Goal: Find specific fact: Find specific fact

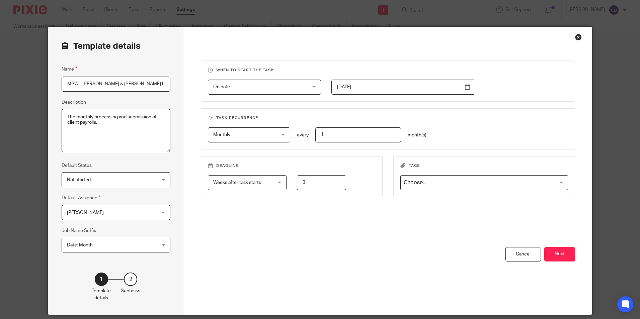
click at [577, 36] on div "Close this dialog window" at bounding box center [578, 37] width 7 height 7
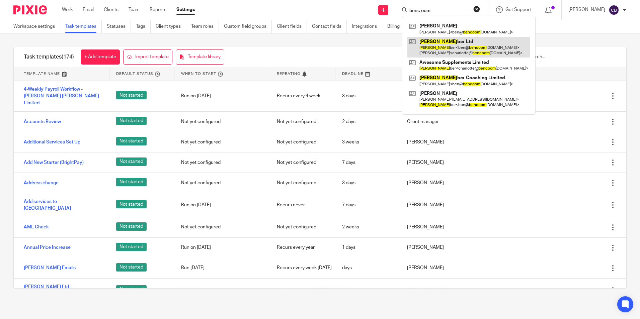
type input "benc oom"
click at [443, 51] on link at bounding box center [468, 47] width 123 height 21
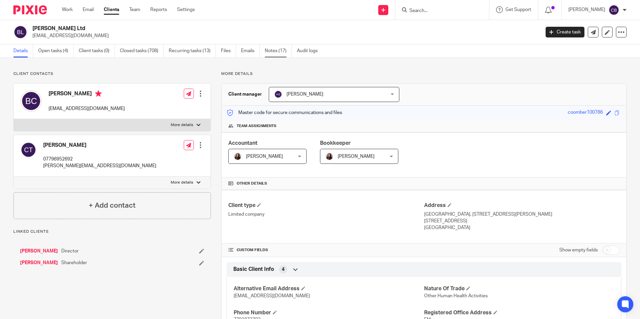
click at [280, 51] on link "Notes (17)" at bounding box center [278, 50] width 27 height 13
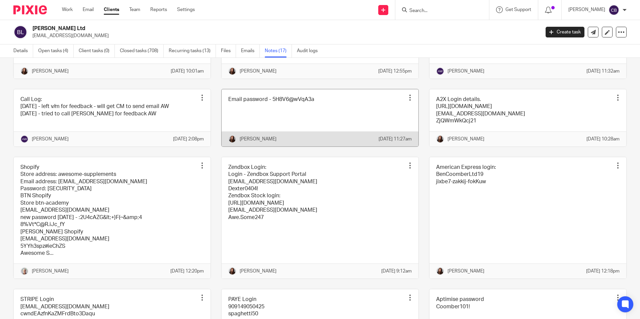
scroll to position [100, 0]
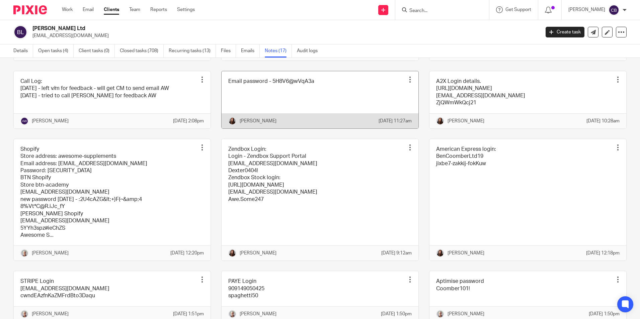
click at [311, 105] on link at bounding box center [319, 99] width 197 height 57
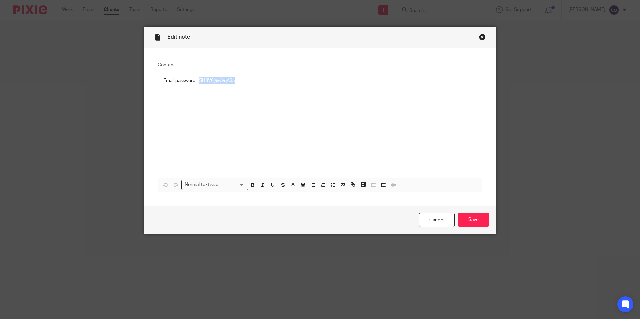
drag, startPoint x: 197, startPoint y: 81, endPoint x: 234, endPoint y: 81, distance: 36.1
click at [234, 81] on p "Email password - 5H8V6@wVqA3a" at bounding box center [319, 80] width 313 height 7
copy p "5H8V6@wVqA3a"
click at [428, 225] on link "Cancel" at bounding box center [436, 220] width 35 height 14
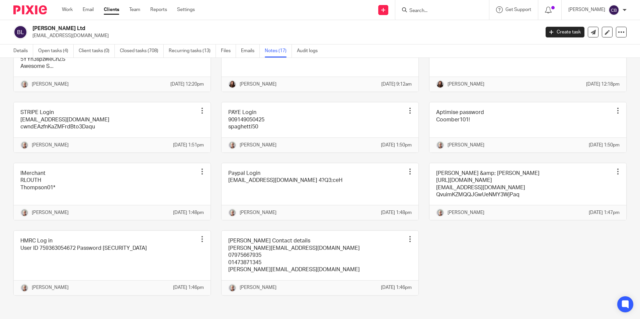
scroll to position [312, 0]
drag, startPoint x: 457, startPoint y: 263, endPoint x: 450, endPoint y: 265, distance: 7.8
click at [451, 264] on div "Capital on Tap login details: [EMAIL_ADDRESS][DOMAIN_NAME] Kipper01* Pin note E…" at bounding box center [314, 66] width 623 height 479
drag, startPoint x: 450, startPoint y: 265, endPoint x: 439, endPoint y: 238, distance: 29.0
click at [449, 262] on div "Capital on Tap login details: [EMAIL_ADDRESS][DOMAIN_NAME] Kipper01* Pin note E…" at bounding box center [314, 66] width 623 height 479
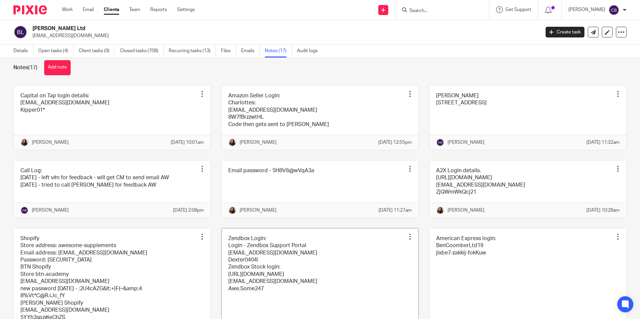
scroll to position [0, 0]
